Goal: Information Seeking & Learning: Understand process/instructions

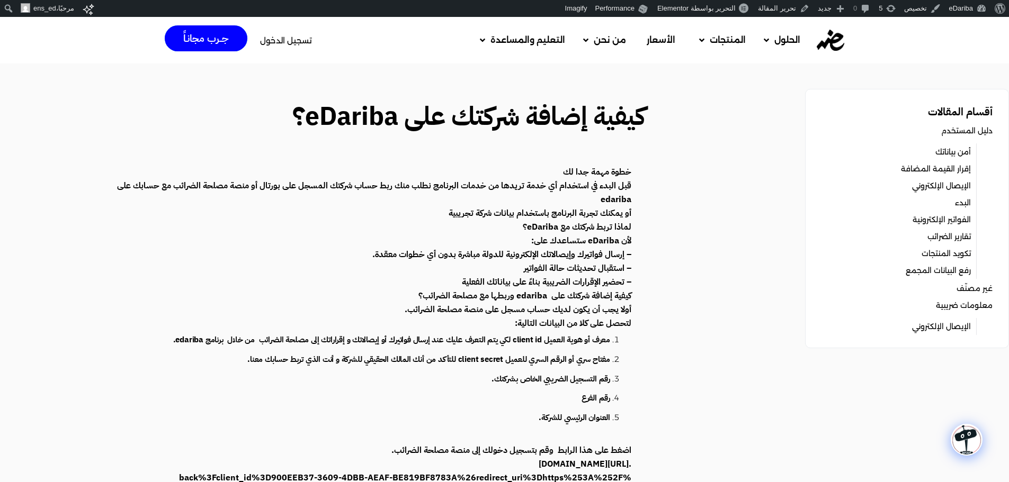
click at [990, 126] on link "دليل المستخدم" at bounding box center [966, 130] width 51 height 15
click at [866, 28] on div "الحلول مكاتب المحاسبة الشركات والمكاتب المنتجات تكويد المنتجات بالذكاء الاصطناع…" at bounding box center [504, 40] width 1009 height 47
click at [554, 74] on span "دليل المستخدم" at bounding box center [549, 71] width 63 height 13
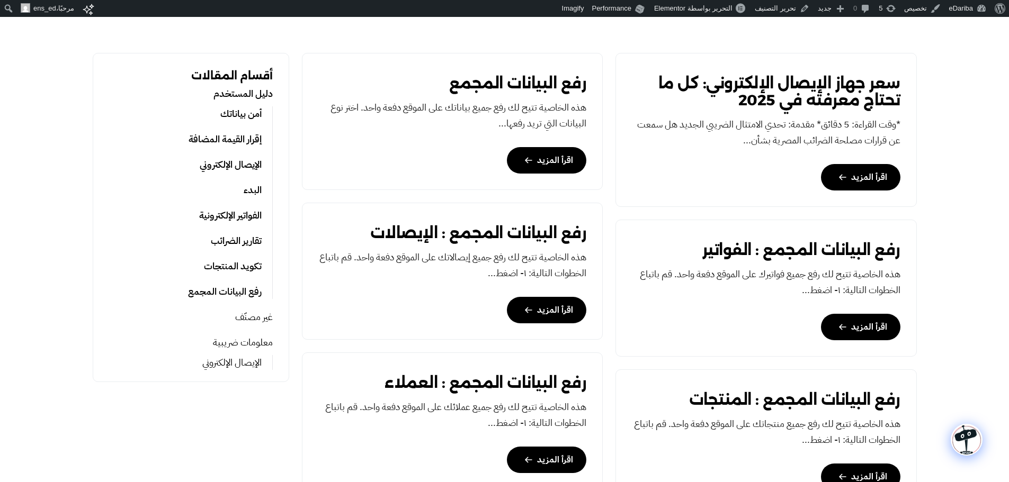
scroll to position [330, 0]
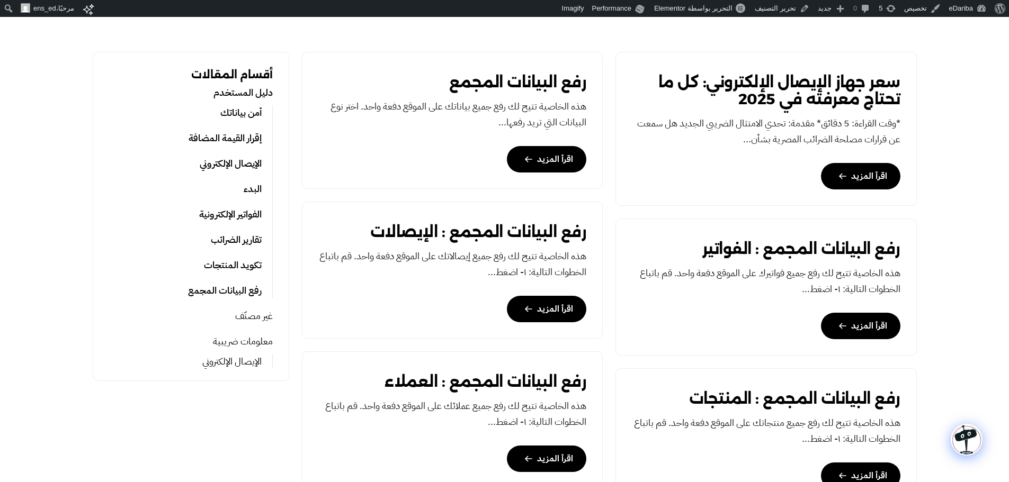
click at [222, 156] on link "الإيصال الإلكتروني" at bounding box center [231, 163] width 62 height 15
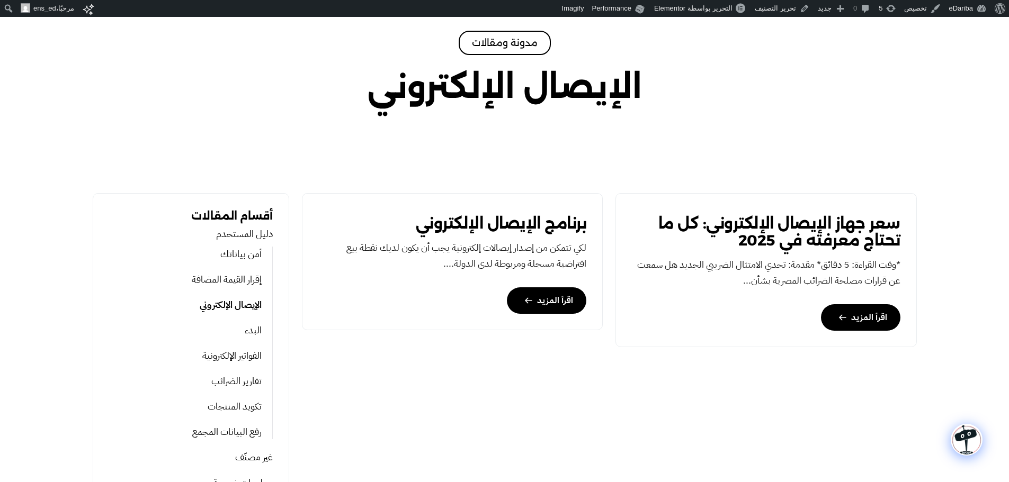
scroll to position [178, 0]
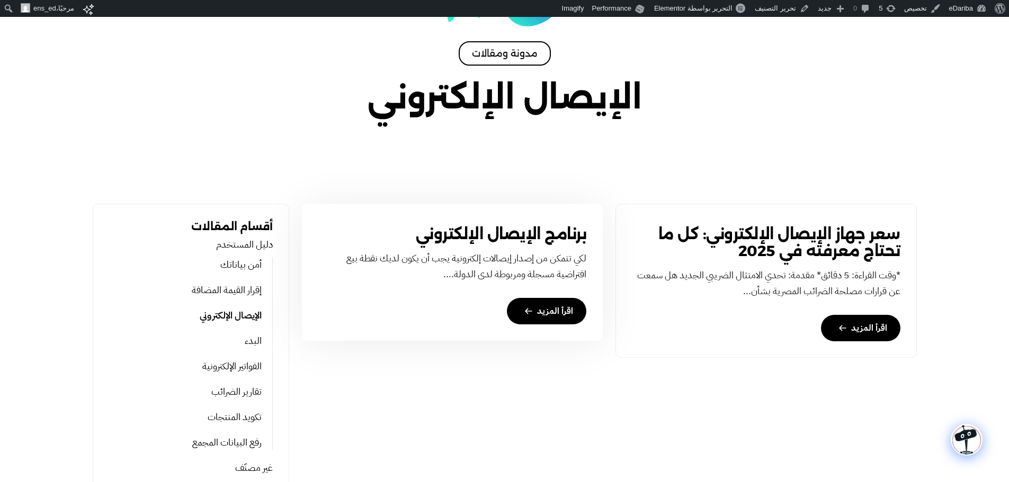
click at [547, 237] on link "برنامج الإيصال الإلكتروني" at bounding box center [501, 234] width 171 height 17
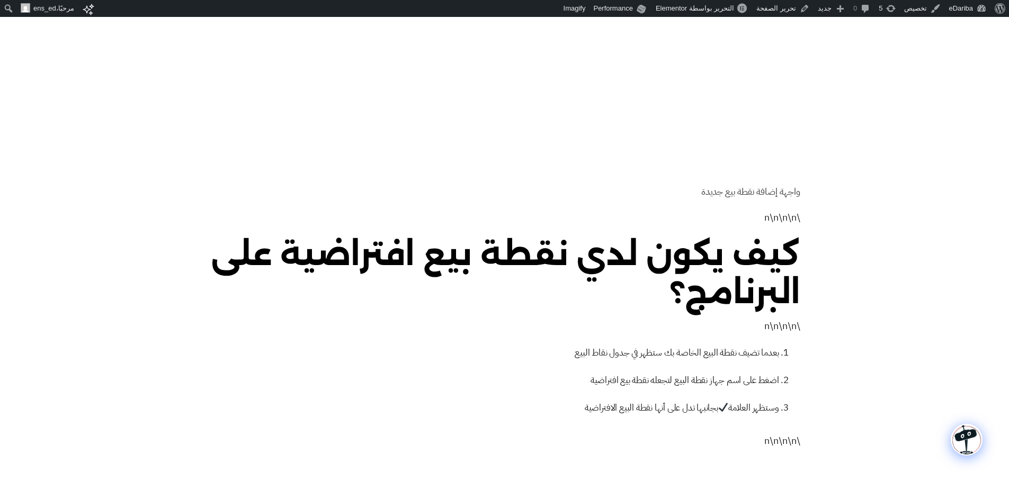
scroll to position [1205, 0]
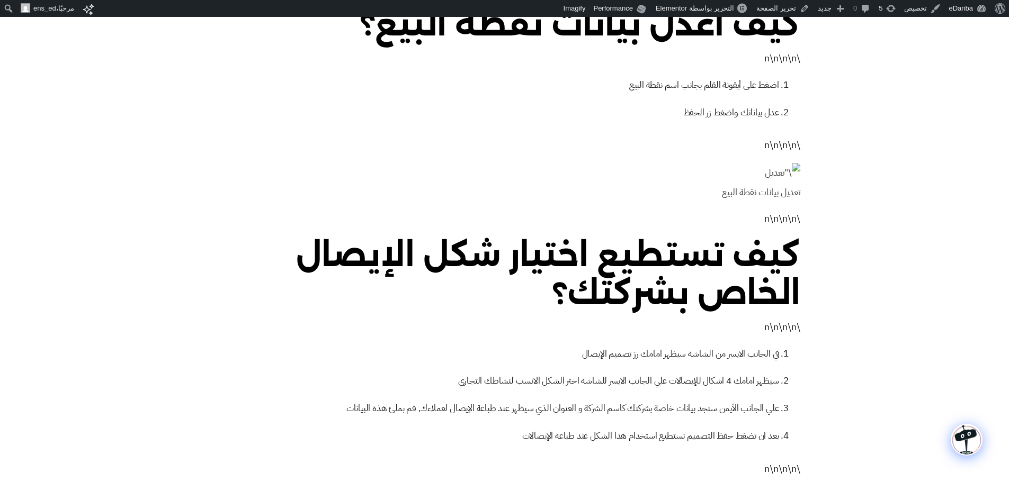
click at [789, 183] on figcaption "تعديل بيانات نقطة البيع" at bounding box center [504, 193] width 591 height 20
click at [739, 183] on figcaption "تعديل بيانات نقطة البيع" at bounding box center [504, 193] width 591 height 20
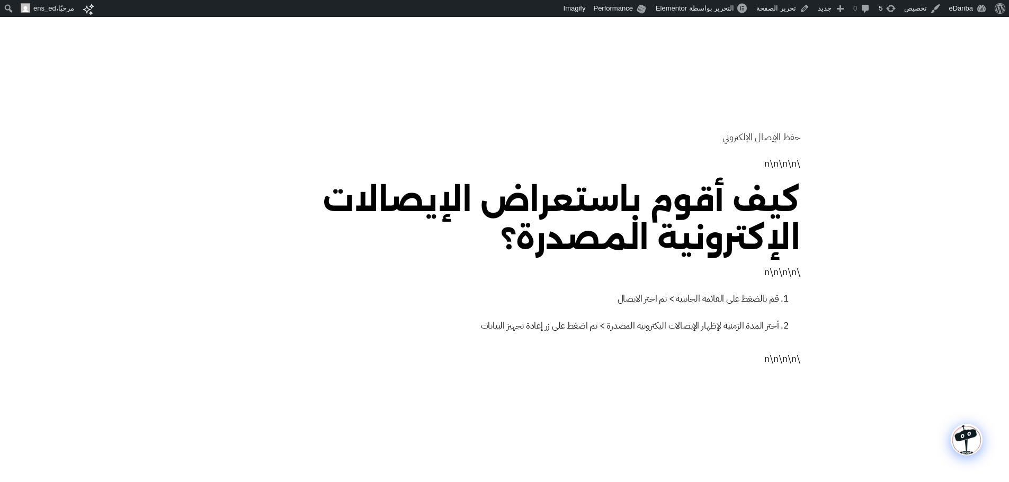
scroll to position [3710, 0]
